Goal: Transaction & Acquisition: Obtain resource

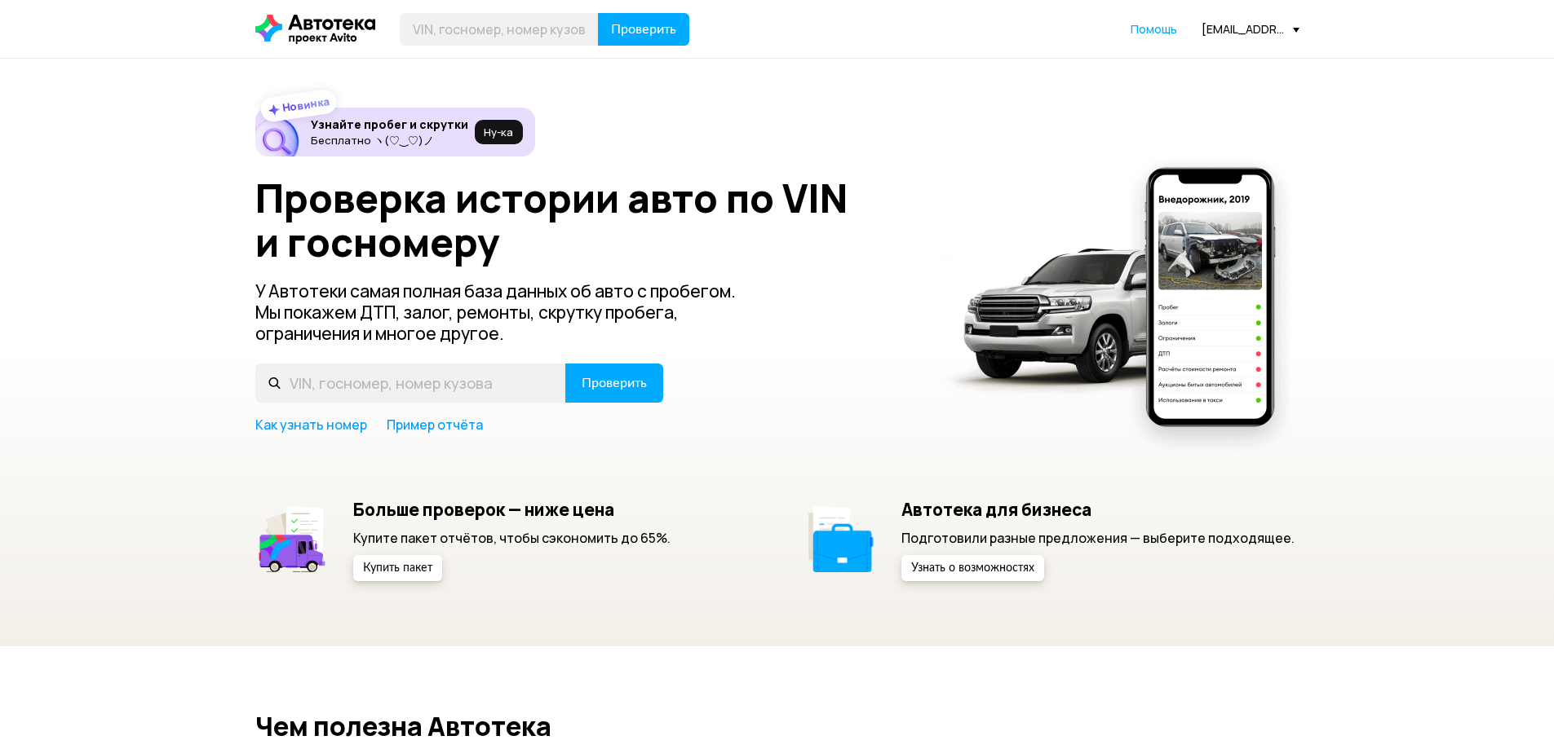
click at [457, 408] on div "Проверка истории авто по VIN и госномеру У Автотеки самая полная база данных об…" at bounding box center [777, 305] width 1044 height 258
click at [453, 388] on input "text" at bounding box center [410, 383] width 311 height 39
paste input "JTMDDREV20 D001108"
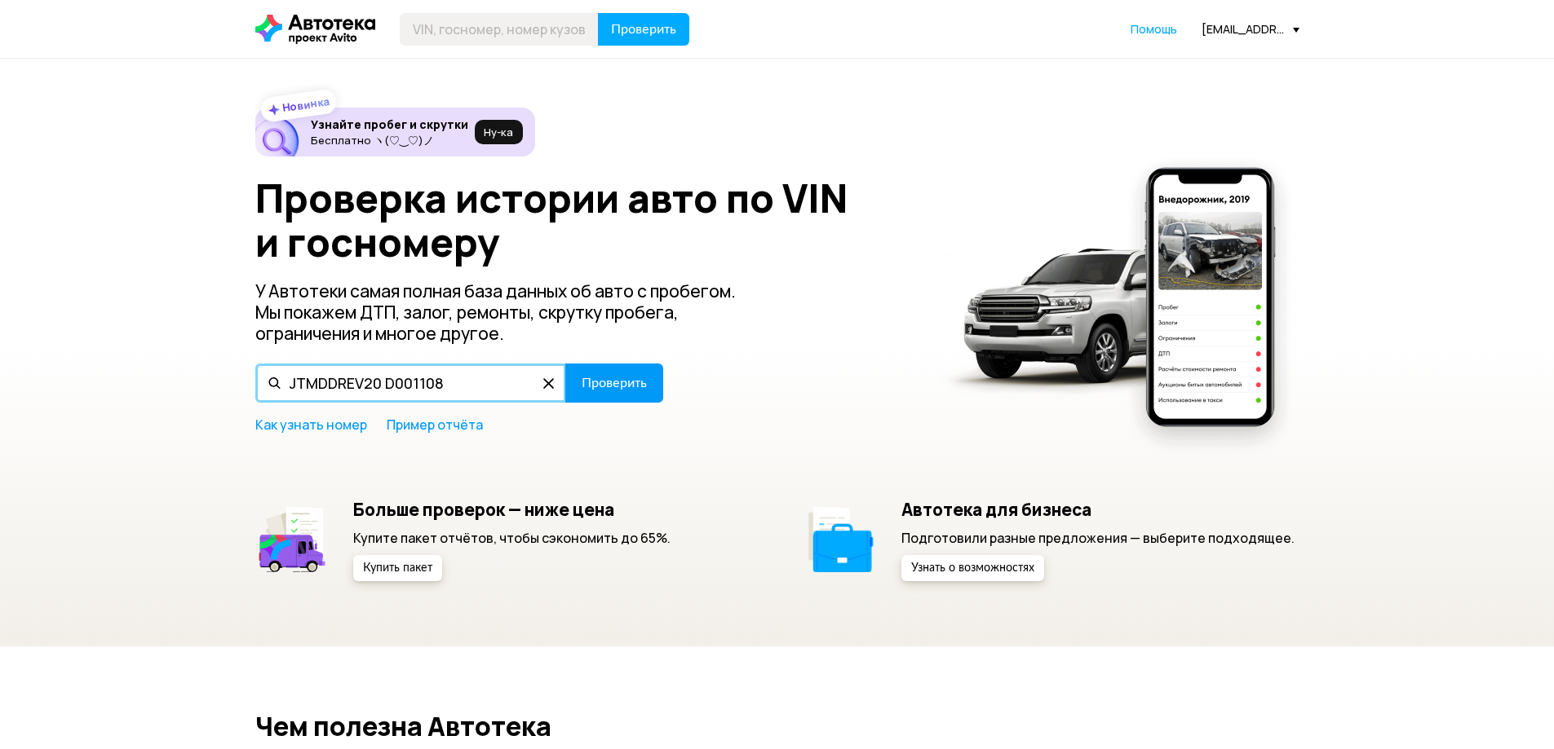
type input "JTMDDREV20 D001108"
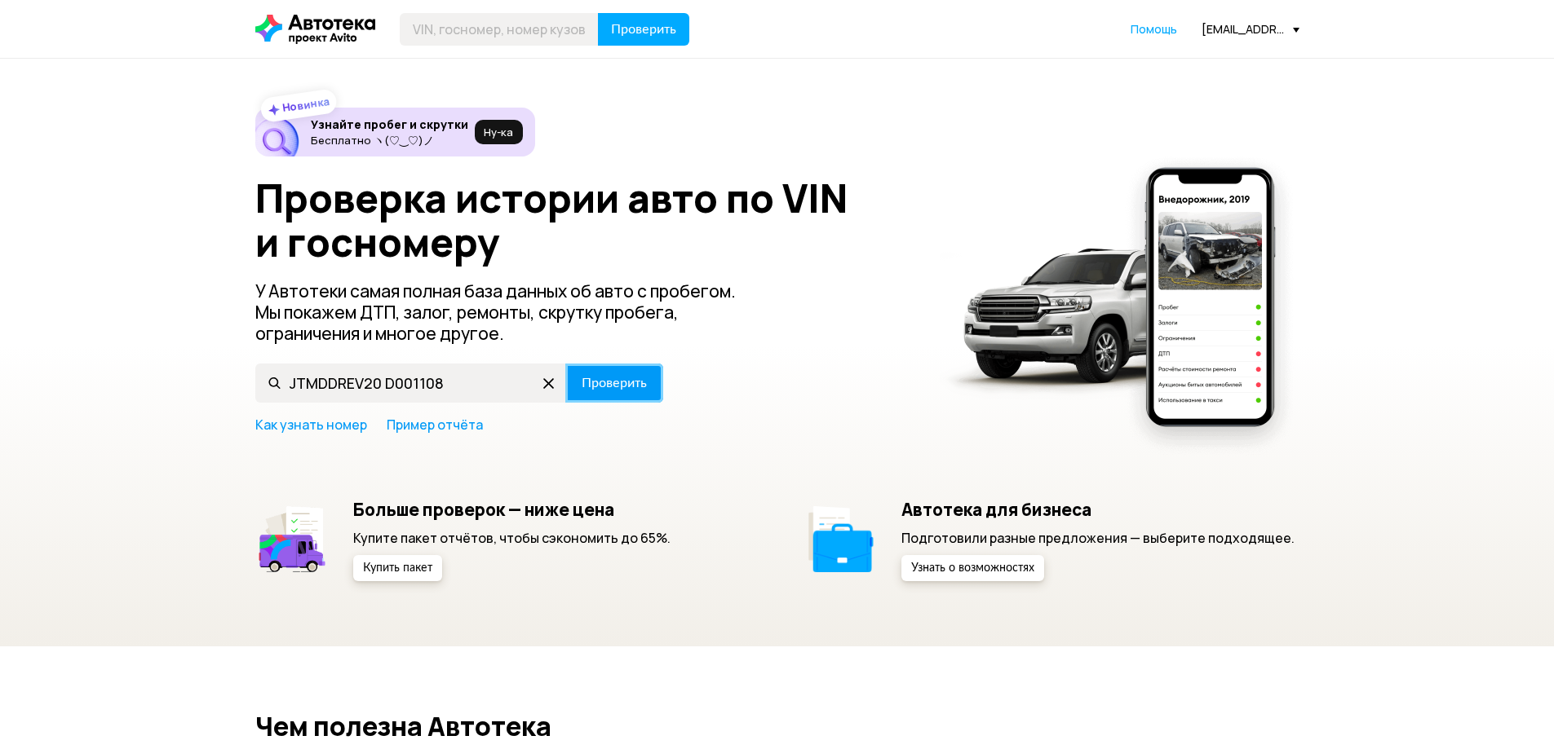
click at [598, 385] on span "Проверить" at bounding box center [613, 383] width 65 height 13
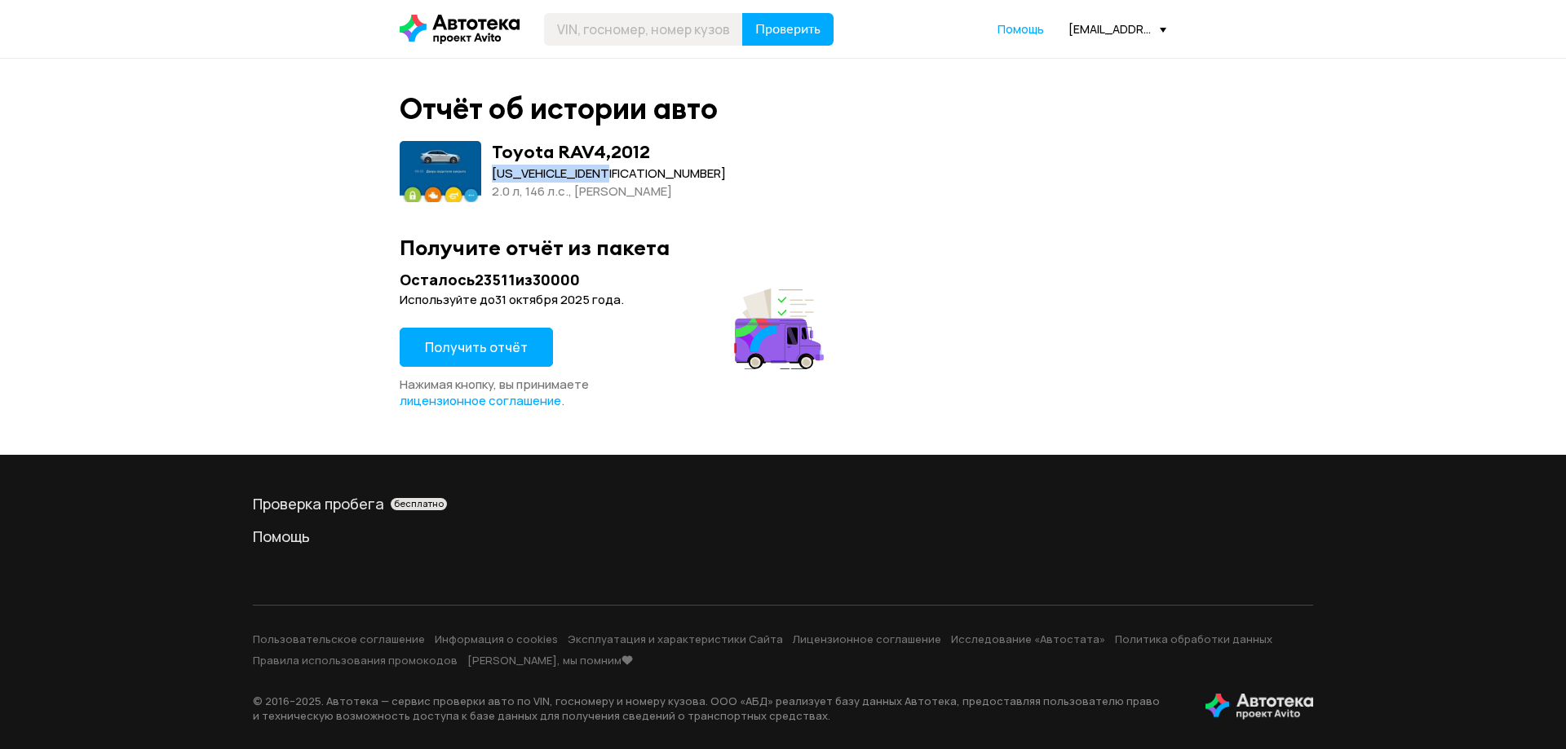
drag, startPoint x: 589, startPoint y: 170, endPoint x: 492, endPoint y: 172, distance: 97.1
click at [492, 172] on div "[US_VEHICLE_IDENTIFICATION_NUMBER]" at bounding box center [609, 174] width 234 height 18
copy div "[US_VEHICLE_IDENTIFICATION_NUMBER]"
click at [489, 339] on span "Получить отчёт" at bounding box center [476, 347] width 103 height 18
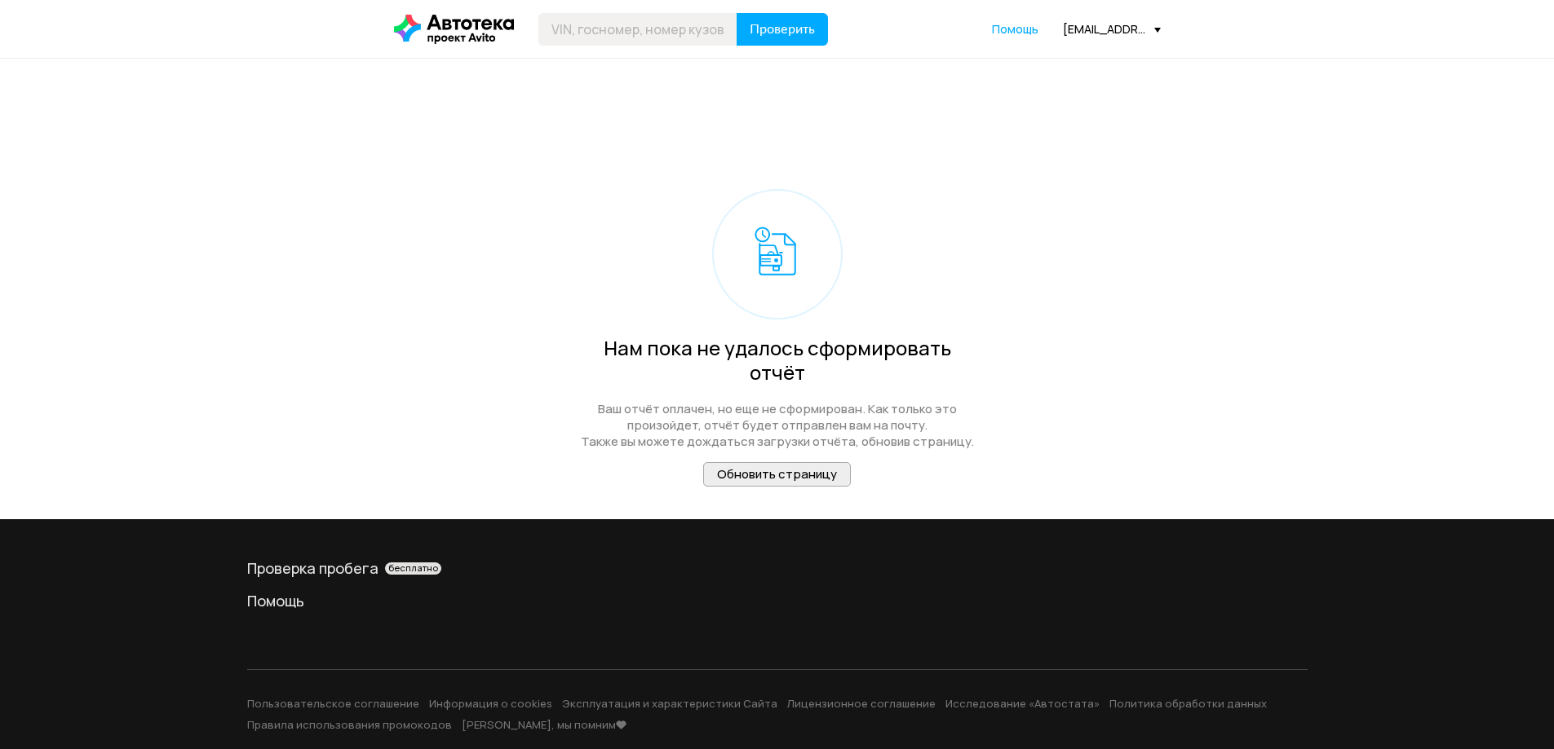
click at [787, 466] on span "Обновить страницу" at bounding box center [777, 474] width 120 height 17
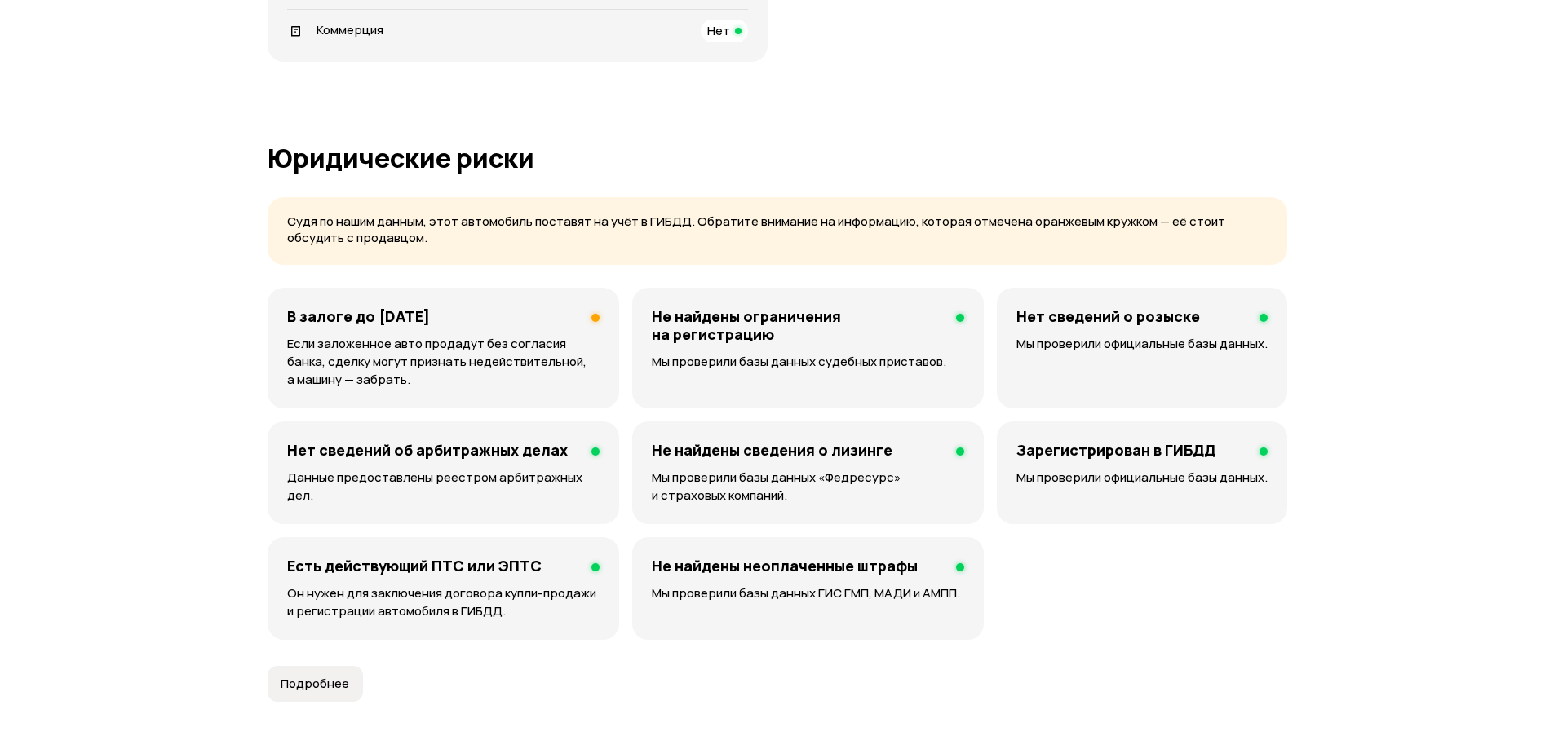
scroll to position [979, 0]
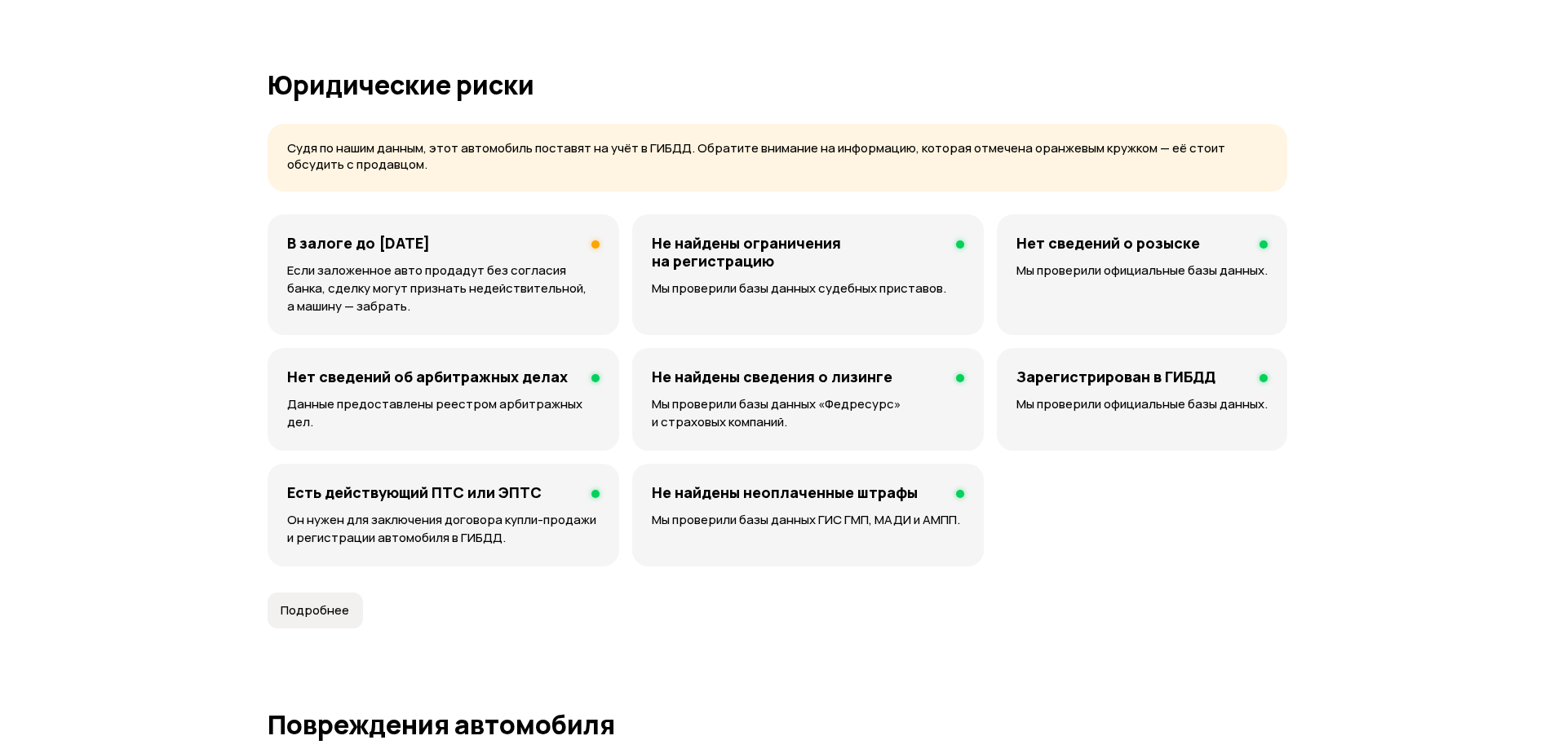
click at [475, 286] on p "Если заложенное авто продадут без согласия банка, сделку могут признать недейст…" at bounding box center [443, 289] width 312 height 54
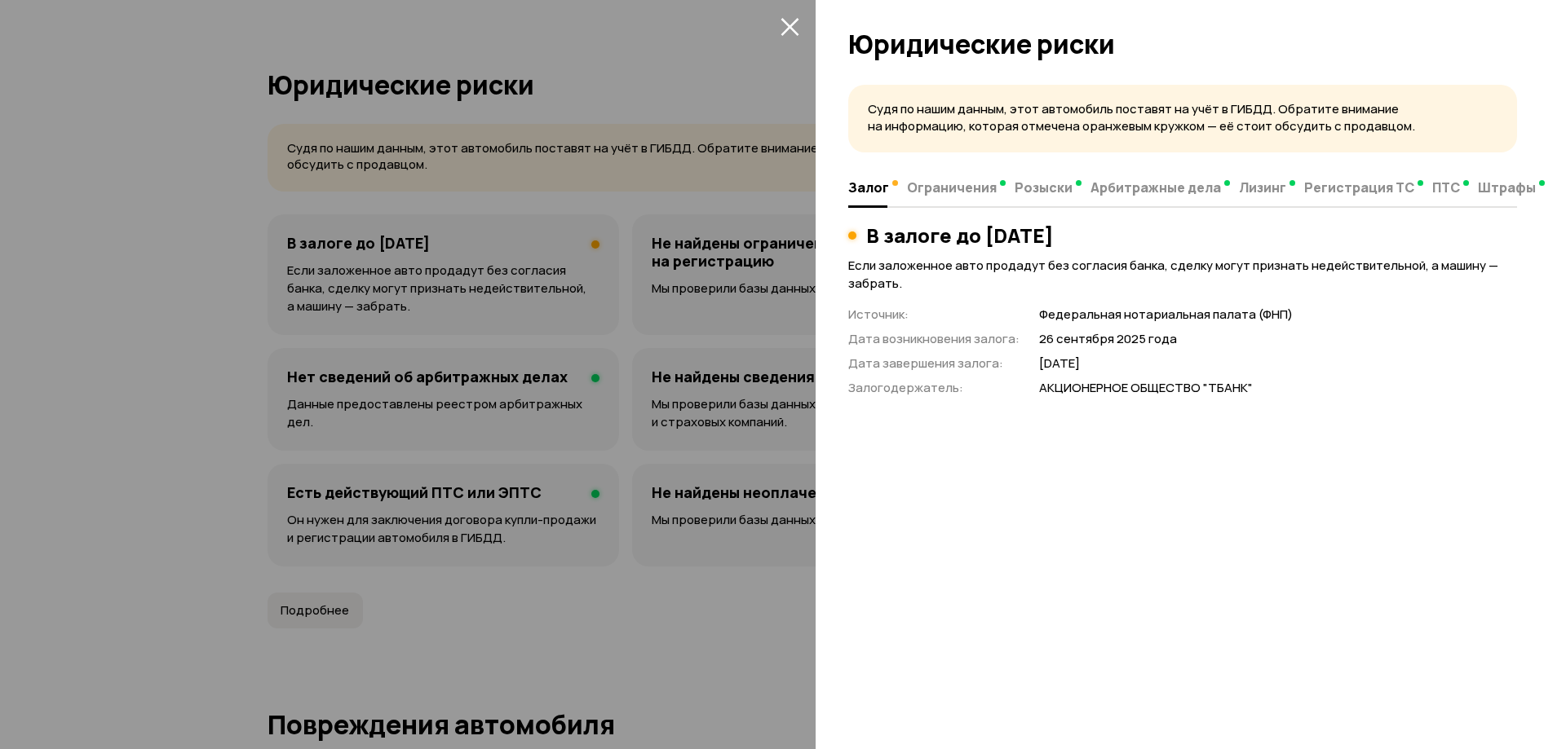
click at [530, 281] on div at bounding box center [783, 374] width 1566 height 749
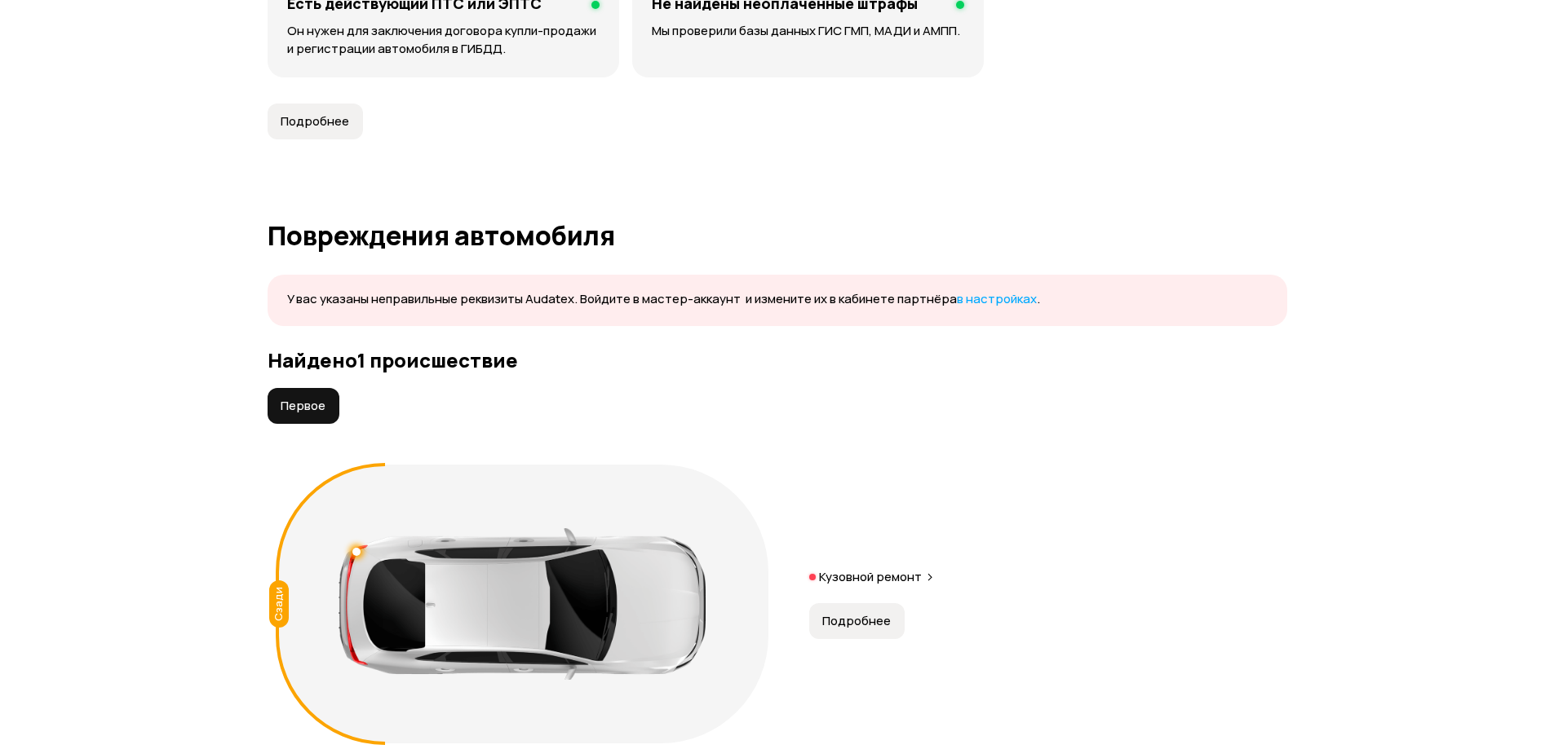
scroll to position [1631, 0]
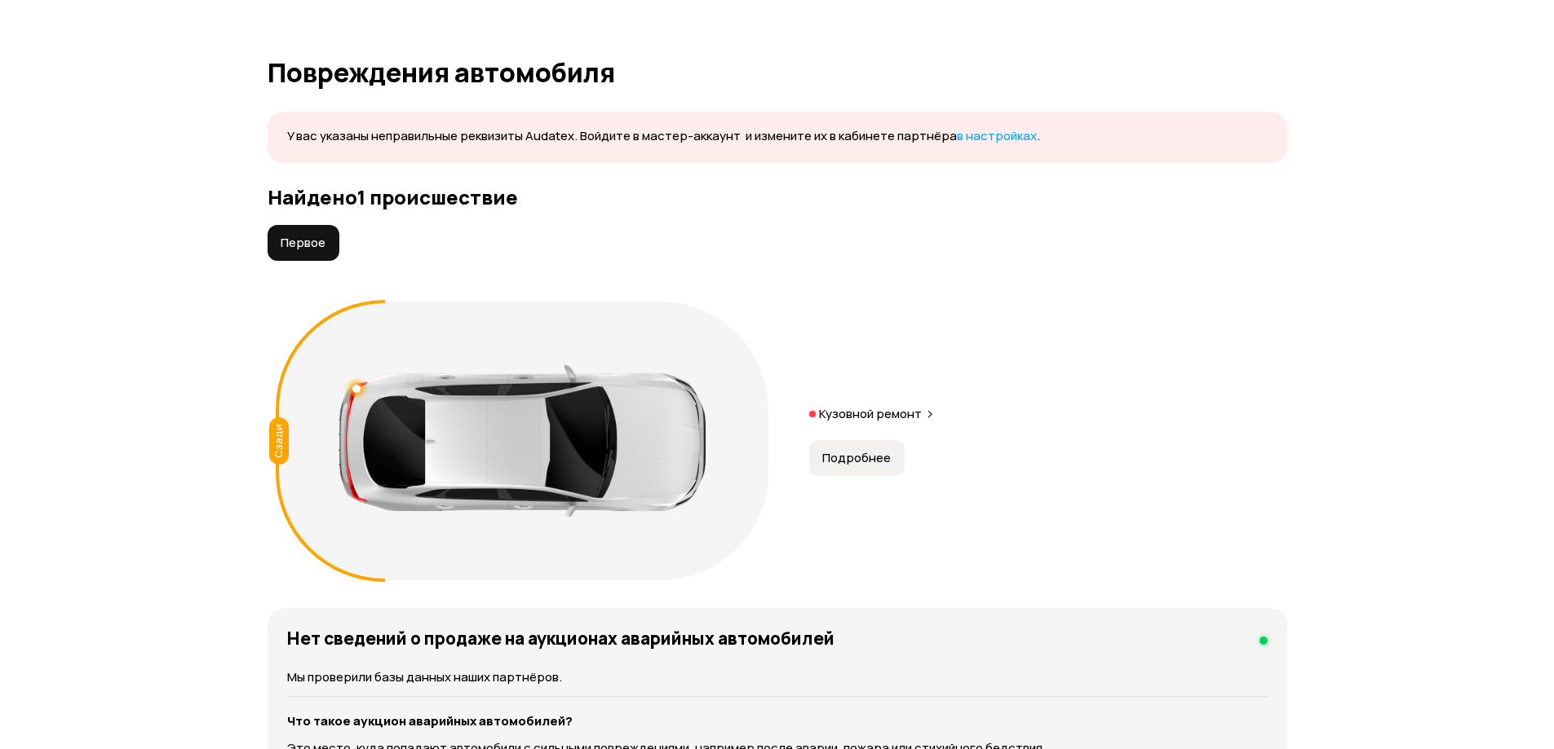
click at [859, 457] on span "Подробнее" at bounding box center [856, 458] width 69 height 16
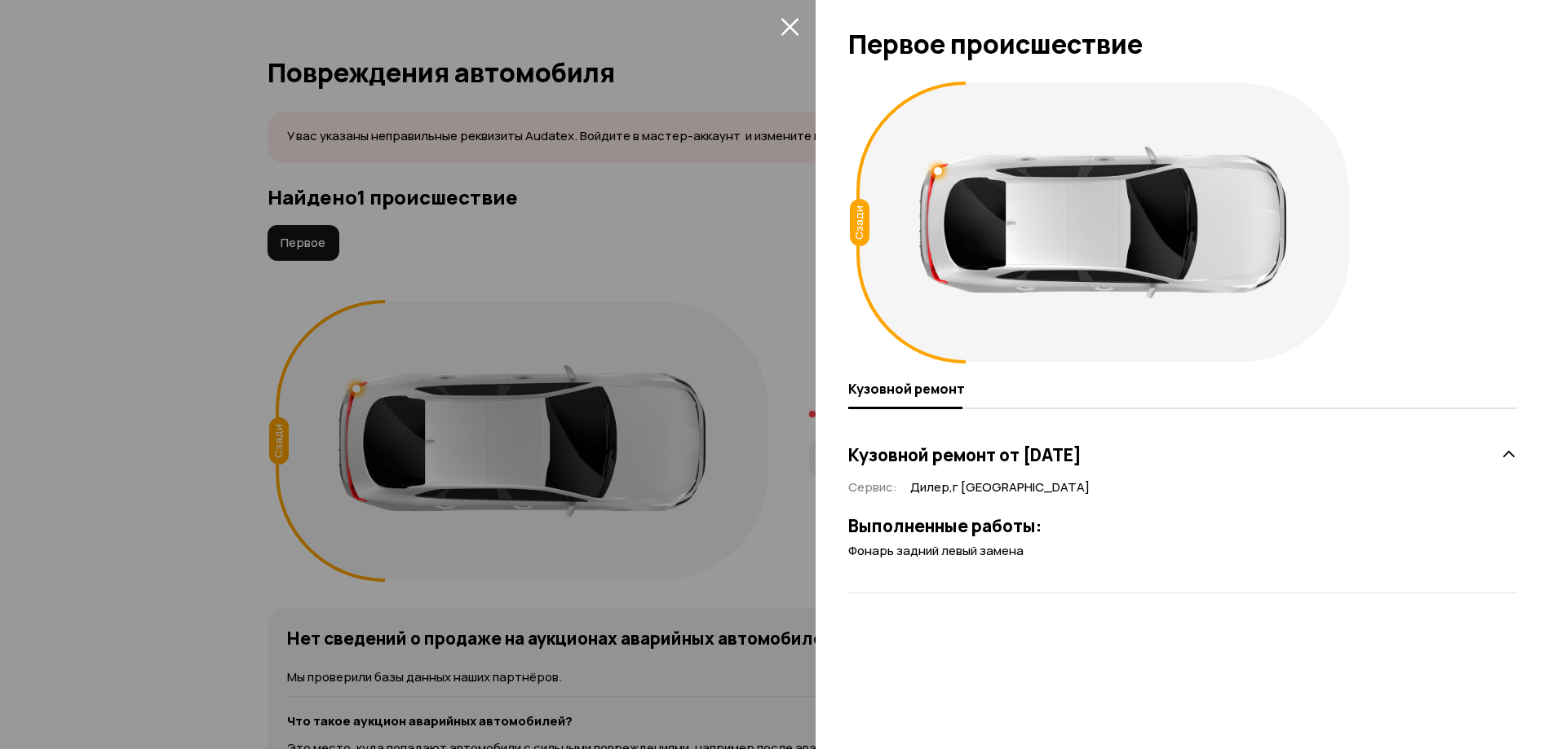
click at [773, 512] on div at bounding box center [783, 374] width 1566 height 749
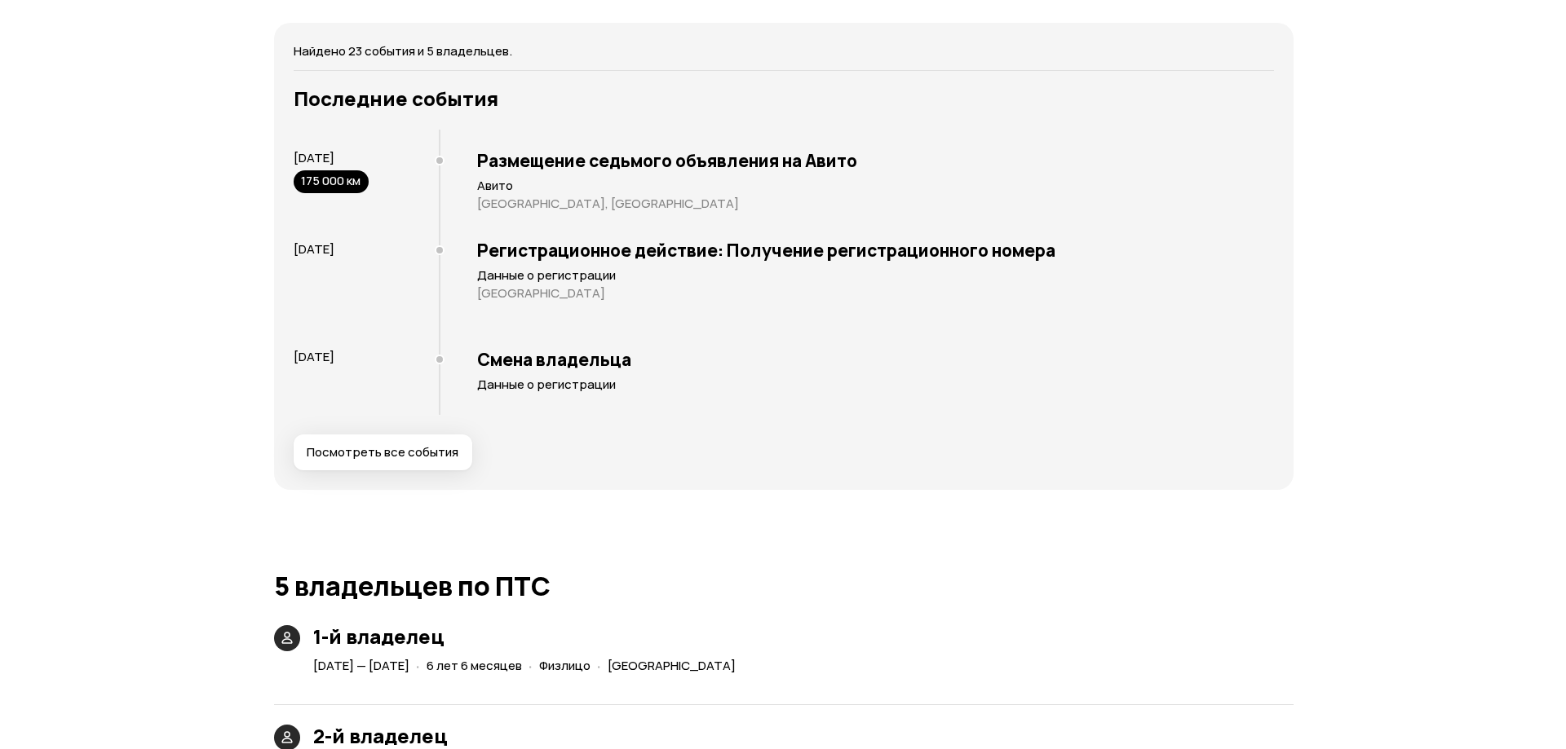
scroll to position [3262, 0]
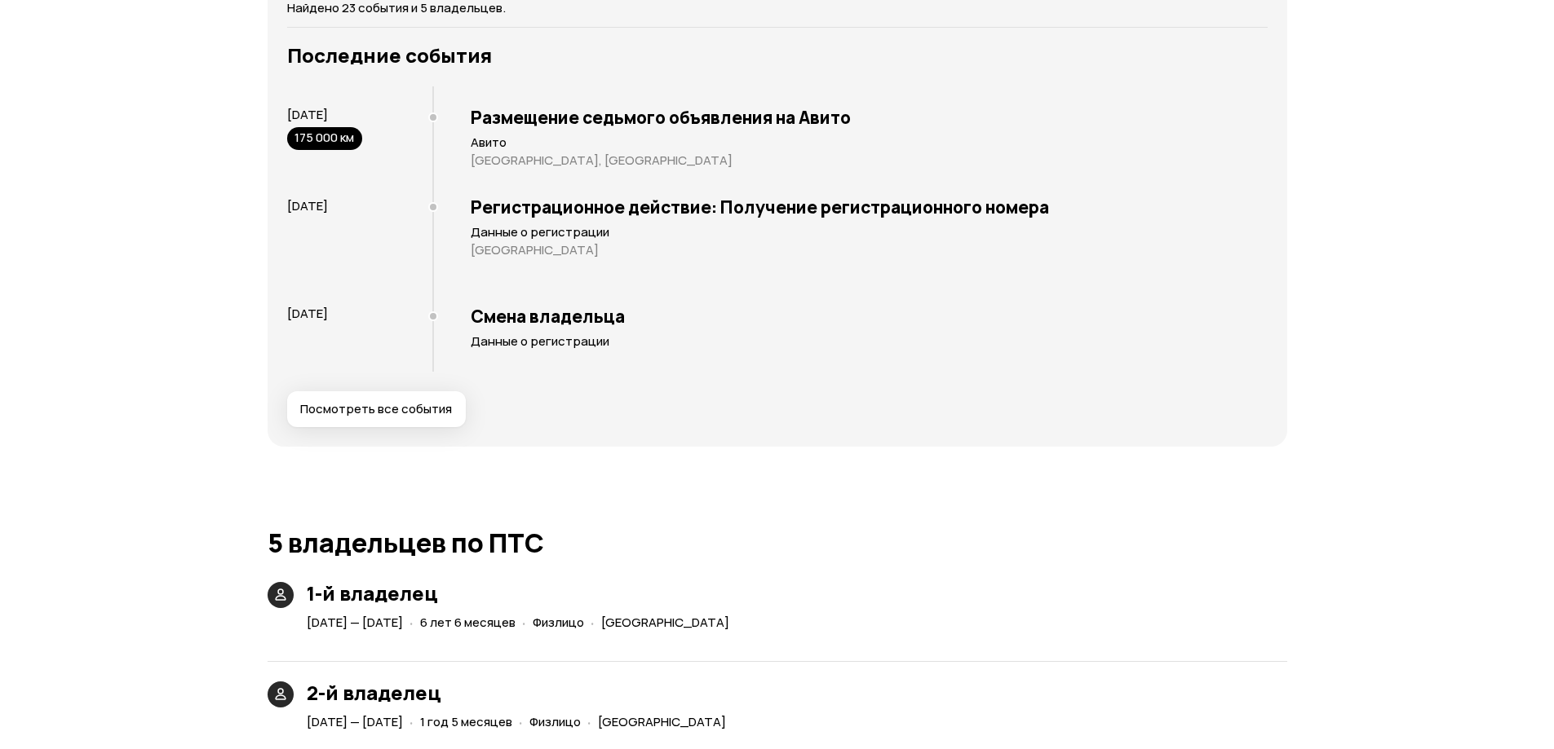
click at [400, 404] on span "Посмотреть все события" at bounding box center [376, 409] width 152 height 16
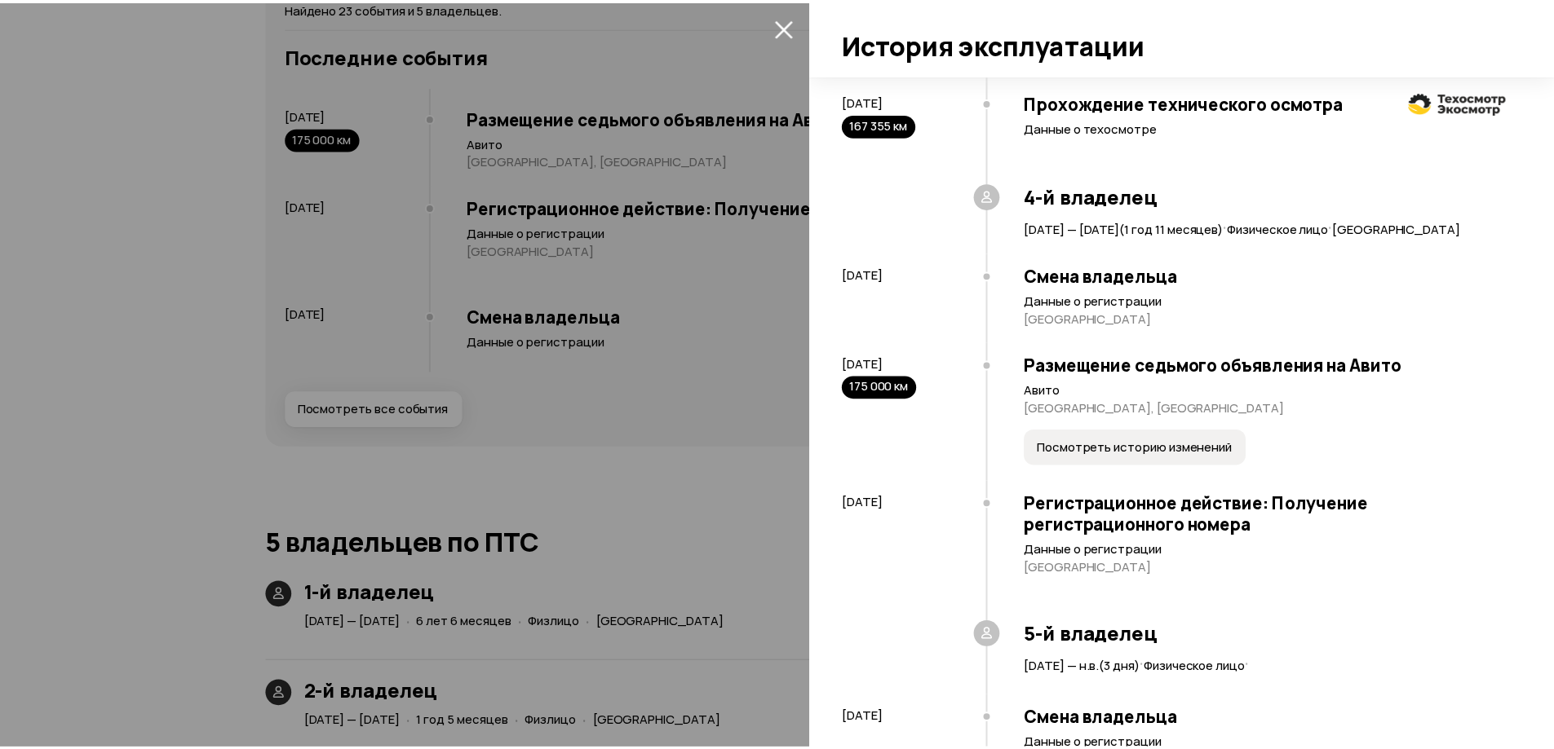
scroll to position [2534, 0]
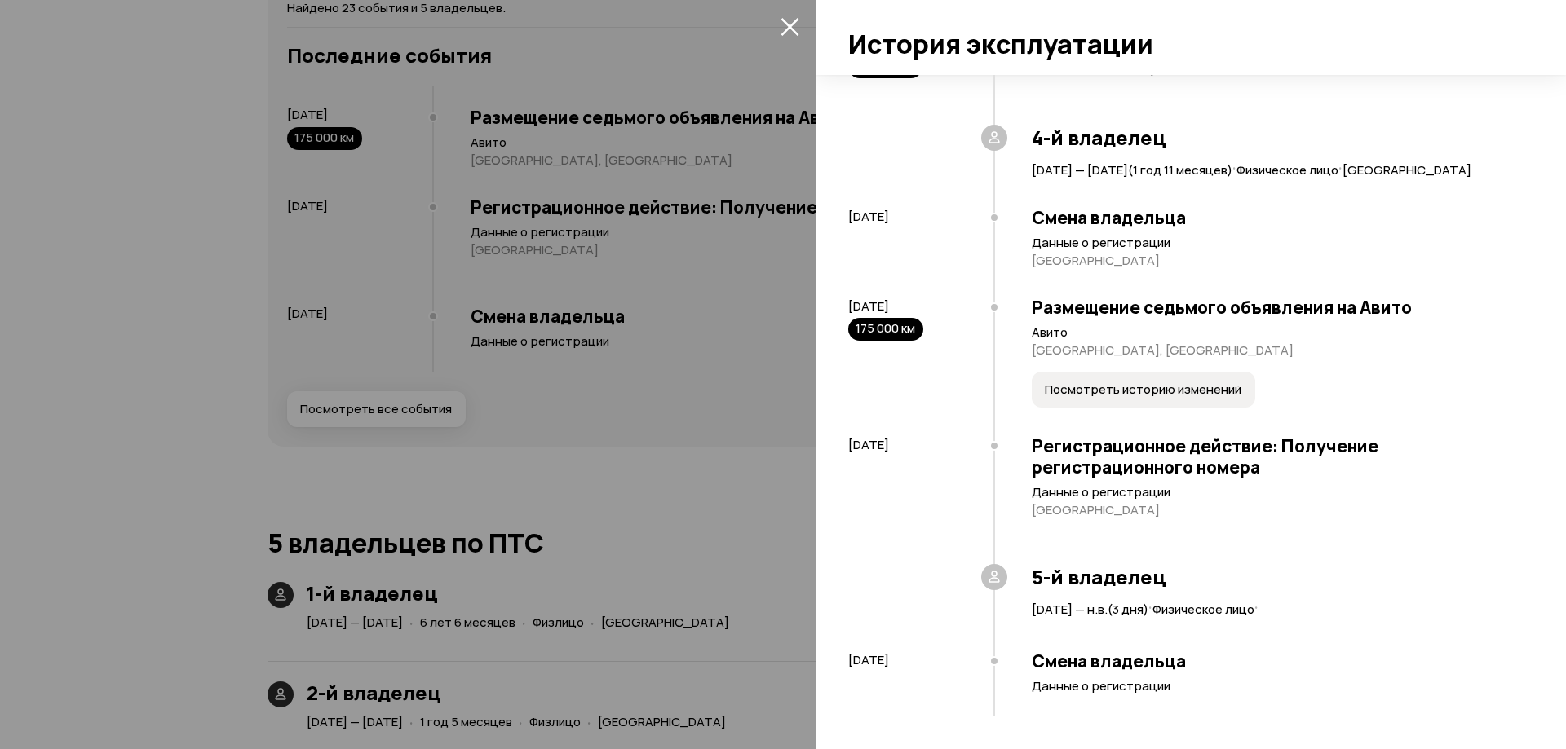
click at [608, 460] on div at bounding box center [783, 374] width 1566 height 749
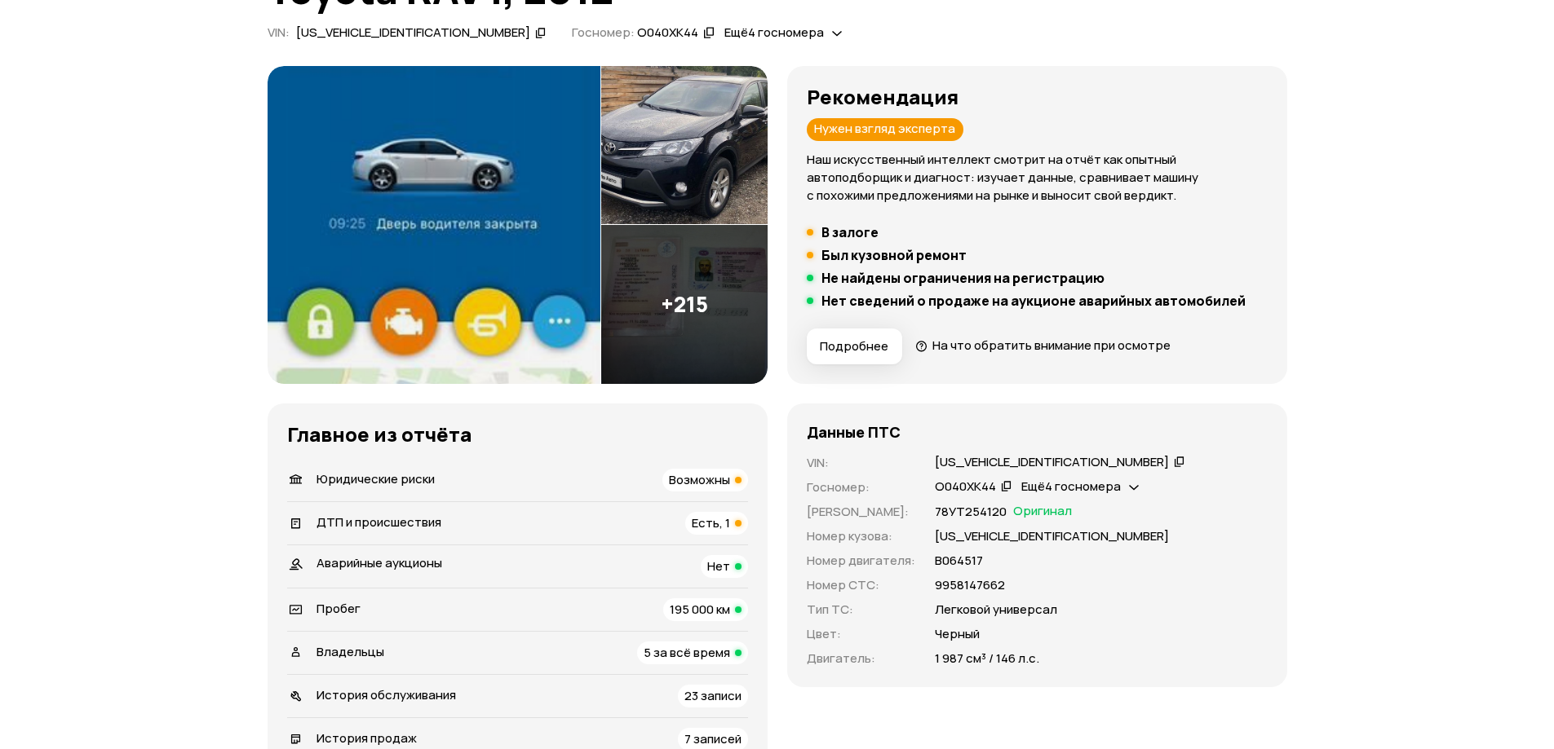
scroll to position [163, 0]
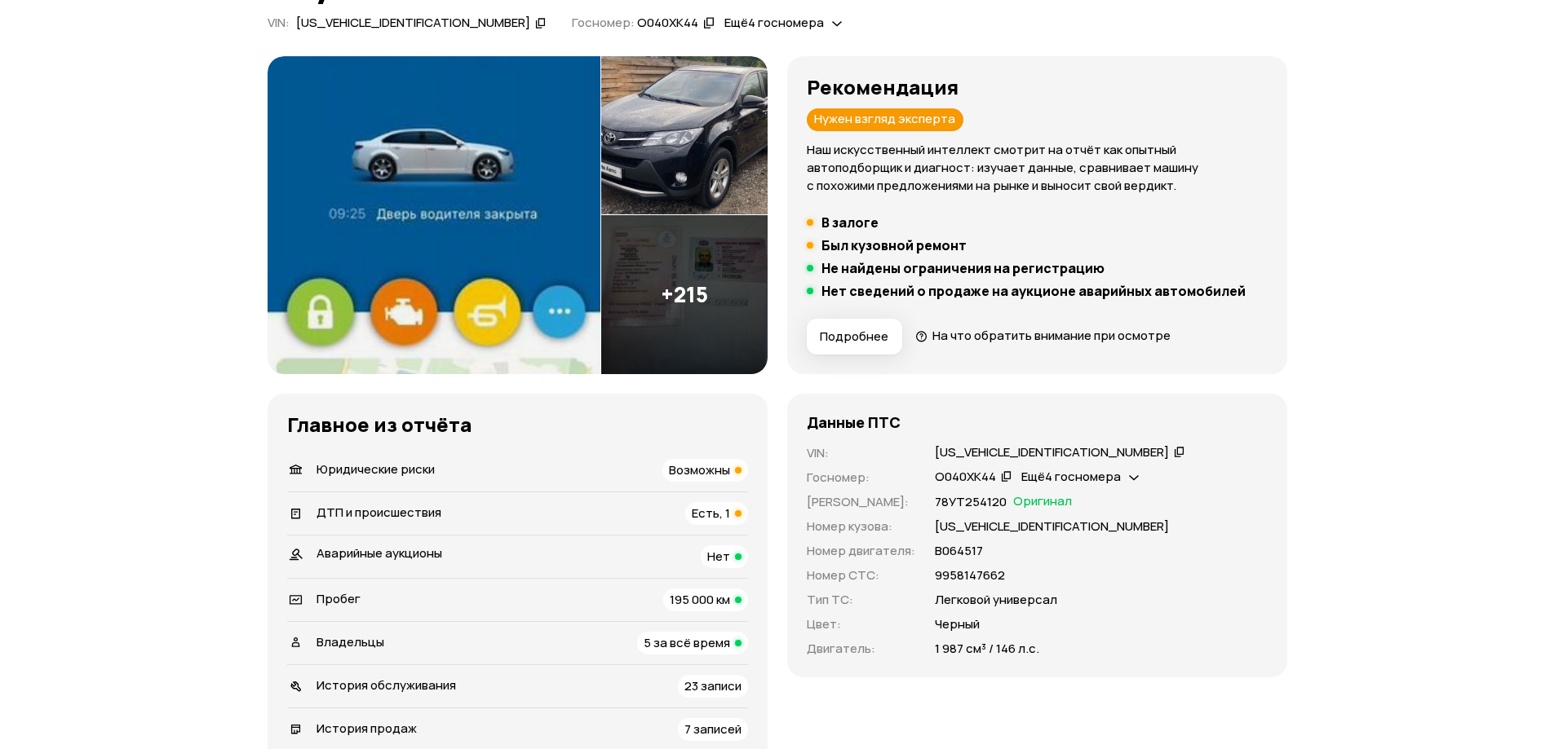
click at [1004, 476] on icon at bounding box center [1006, 476] width 11 height 16
